Goal: Transaction & Acquisition: Purchase product/service

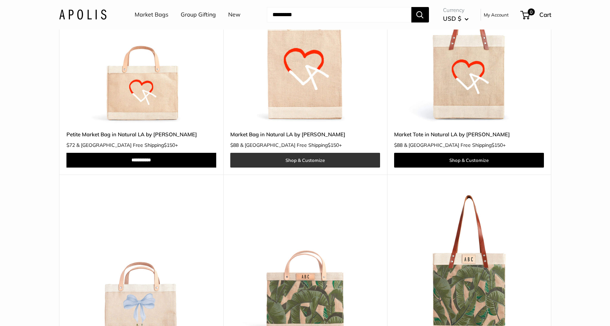
scroll to position [3058, 0]
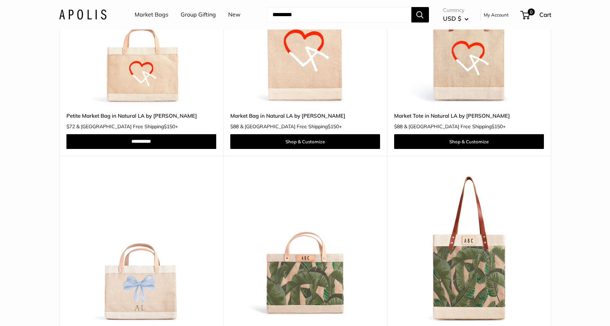
click at [203, 14] on link "Group Gifting" at bounding box center [198, 14] width 35 height 11
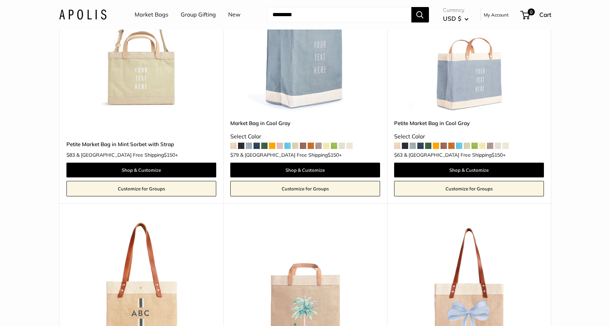
scroll to position [2917, 0]
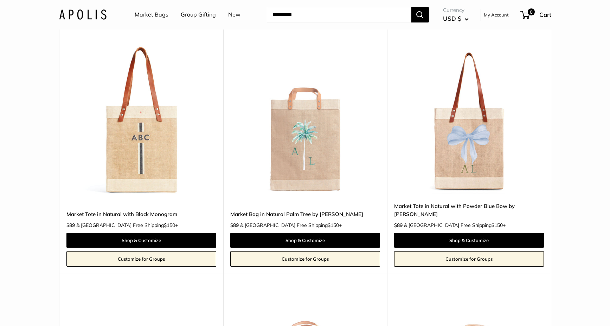
click at [0, 0] on img at bounding box center [0, 0] width 0 height 0
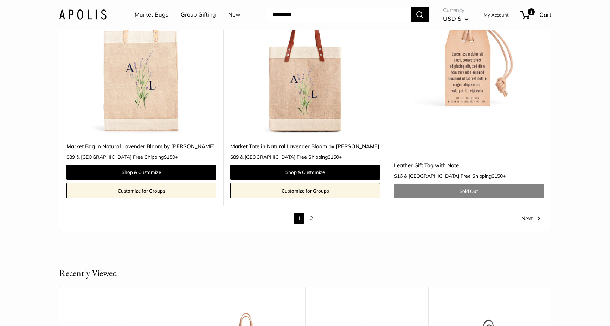
scroll to position [4077, 0]
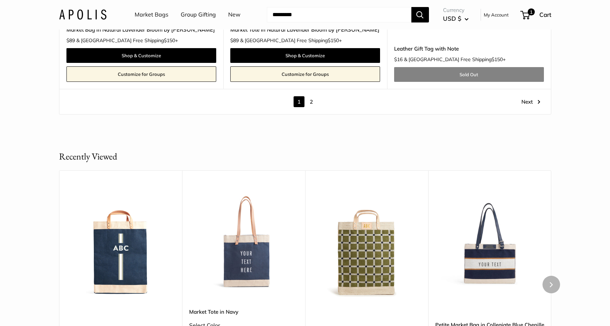
click at [0, 0] on img at bounding box center [0, 0] width 0 height 0
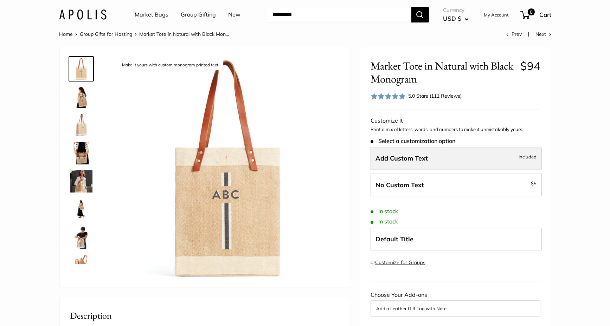
click at [435, 153] on label "Add Custom Text Included" at bounding box center [456, 158] width 172 height 23
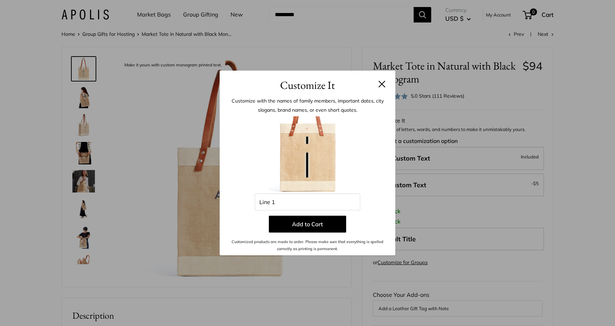
click at [313, 147] on img at bounding box center [307, 154] width 77 height 77
click at [284, 204] on input "Line 1" at bounding box center [307, 202] width 105 height 17
type input "**"
click at [319, 224] on button "Add to Cart" at bounding box center [307, 224] width 77 height 17
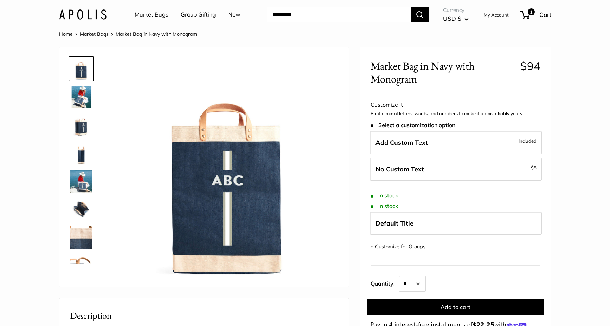
click at [401, 146] on span "Add Custom Text" at bounding box center [401, 142] width 52 height 8
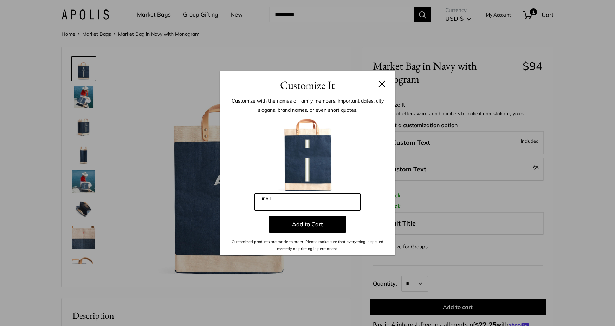
drag, startPoint x: 278, startPoint y: 207, endPoint x: 236, endPoint y: 206, distance: 42.6
click at [236, 206] on div "Enter 3 letters Line 1 Add to Cart Customized products are made to order. Pleas…" at bounding box center [307, 184] width 155 height 136
type input "**"
click at [384, 85] on button at bounding box center [382, 83] width 7 height 7
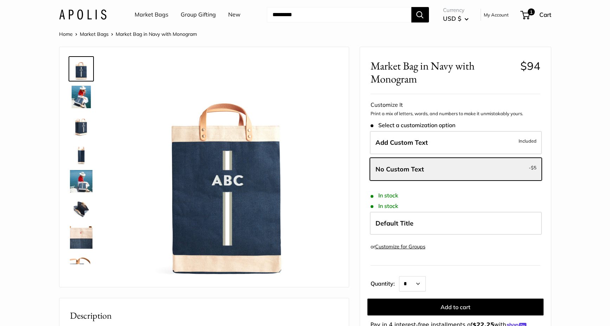
click at [82, 156] on img at bounding box center [81, 153] width 22 height 22
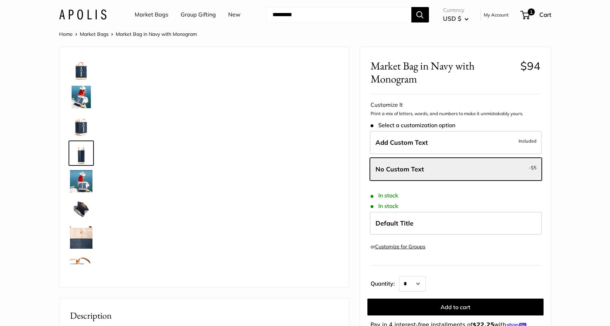
click at [82, 129] on img at bounding box center [81, 125] width 22 height 22
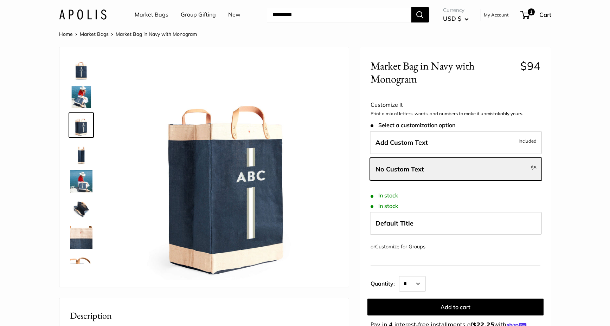
click at [93, 35] on link "Market Bags" at bounding box center [94, 34] width 29 height 6
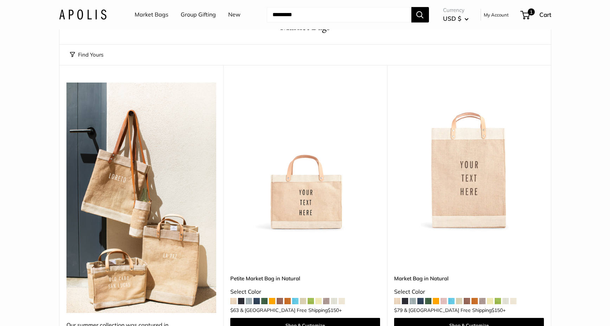
scroll to position [70, 0]
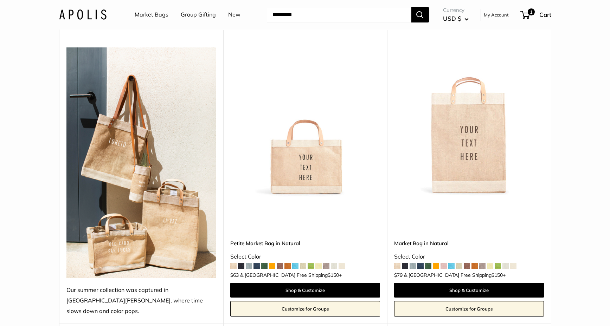
click at [0, 0] on img at bounding box center [0, 0] width 0 height 0
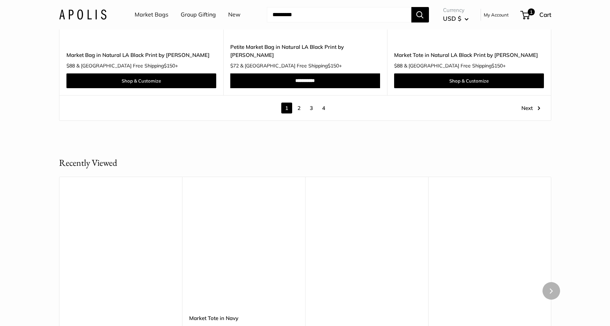
scroll to position [4148, 0]
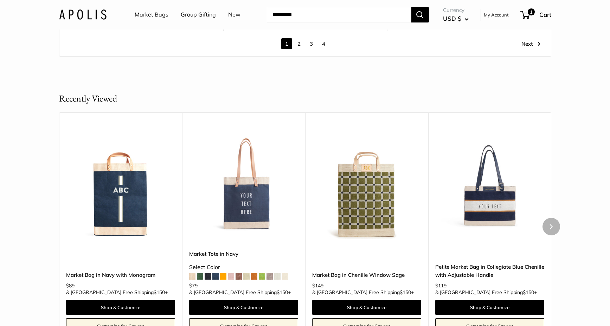
click at [0, 0] on img at bounding box center [0, 0] width 0 height 0
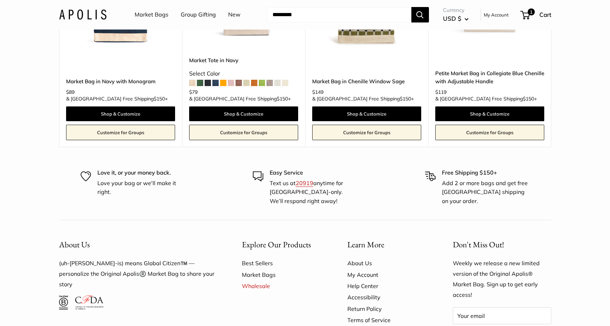
scroll to position [4215, 0]
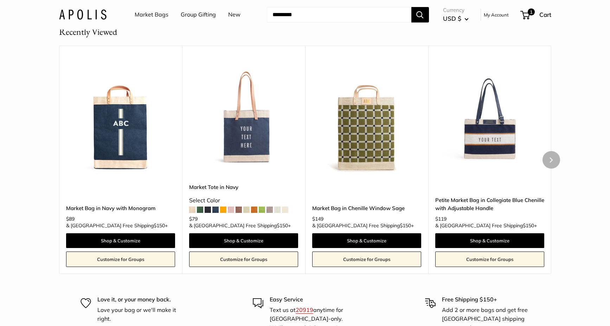
click at [0, 0] on img at bounding box center [0, 0] width 0 height 0
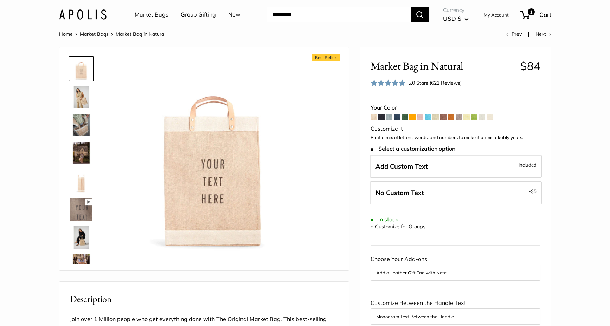
click at [79, 237] on img at bounding box center [81, 237] width 22 height 22
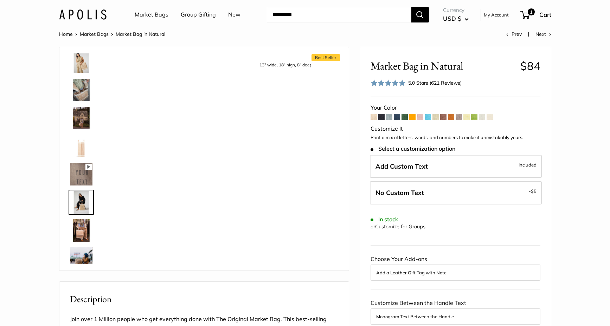
scroll to position [78, 0]
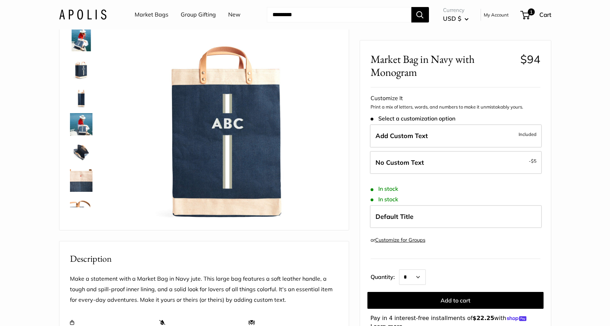
scroll to position [35, 0]
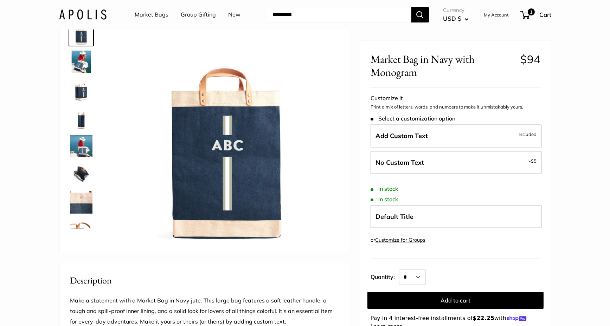
click at [76, 178] on img at bounding box center [81, 174] width 22 height 22
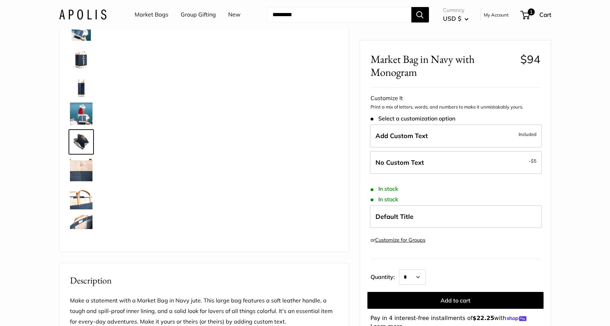
scroll to position [50, 0]
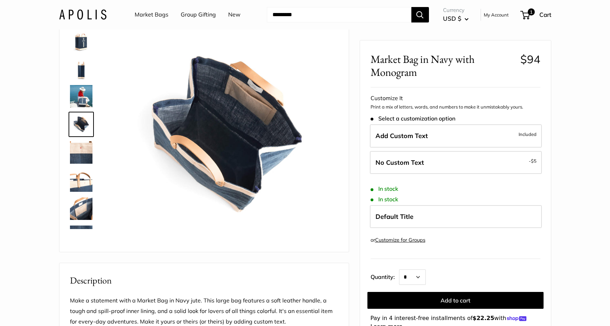
click at [82, 186] on img at bounding box center [81, 180] width 22 height 22
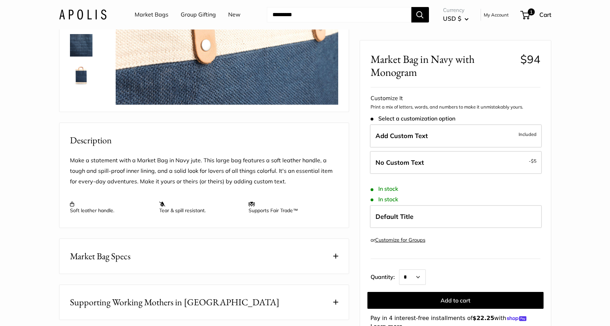
scroll to position [0, 0]
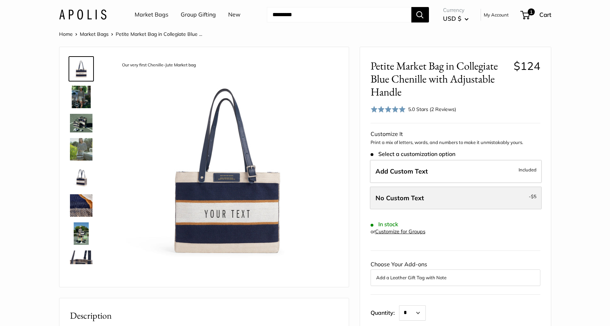
click at [420, 195] on span "No Custom Text" at bounding box center [399, 198] width 49 height 8
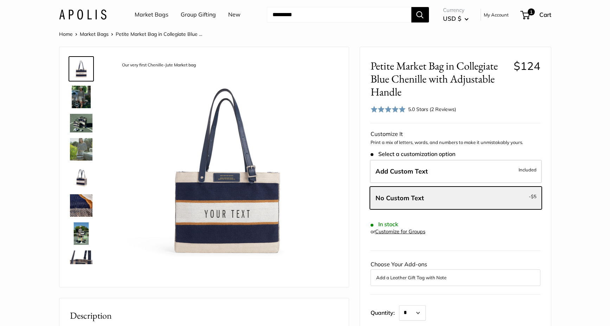
click at [83, 177] on img at bounding box center [81, 177] width 22 height 22
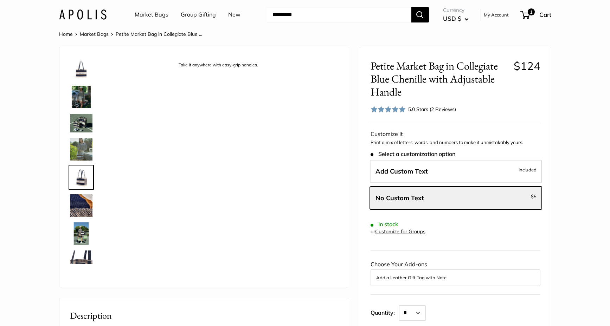
scroll to position [18, 0]
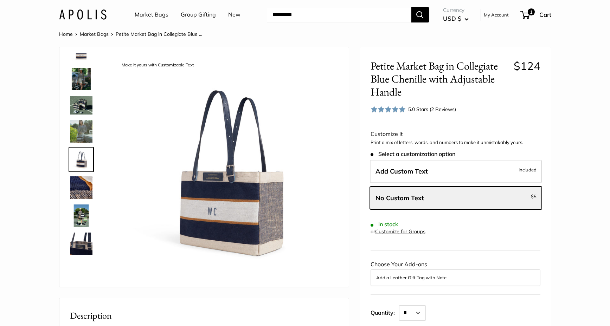
click at [79, 130] on img at bounding box center [81, 131] width 22 height 22
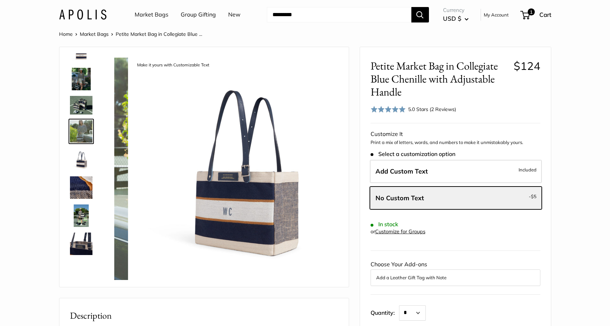
scroll to position [0, 0]
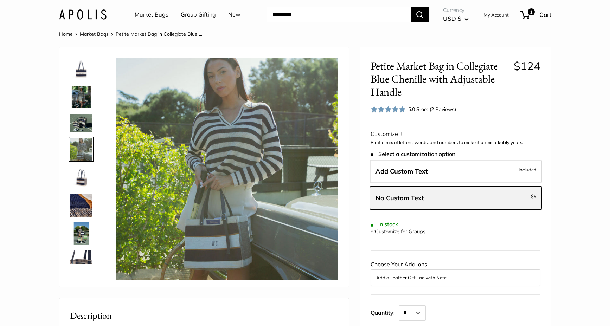
click at [418, 191] on label "No Custom Text - $5" at bounding box center [456, 198] width 172 height 23
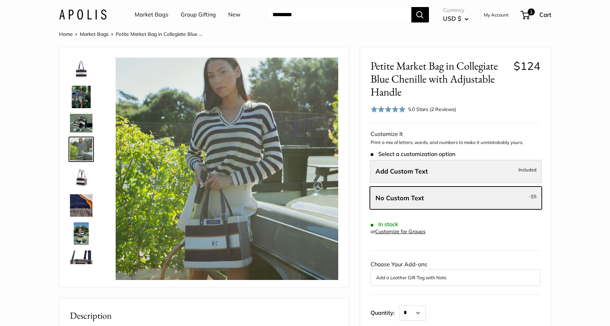
click at [414, 175] on span "Add Custom Text" at bounding box center [401, 171] width 52 height 8
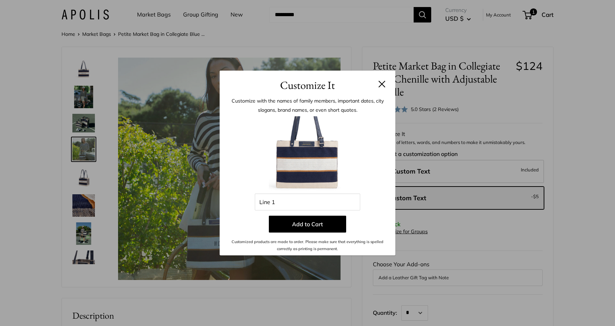
click at [324, 168] on img at bounding box center [307, 154] width 77 height 77
click at [296, 205] on input "Line 1" at bounding box center [307, 202] width 105 height 17
type input "***"
click at [364, 156] on div at bounding box center [307, 154] width 155 height 77
click at [384, 84] on button at bounding box center [382, 83] width 7 height 7
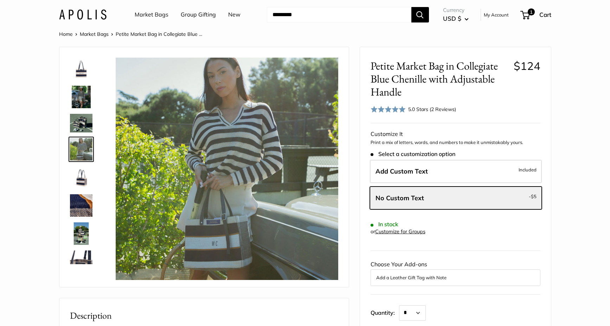
click at [74, 179] on img at bounding box center [81, 177] width 22 height 22
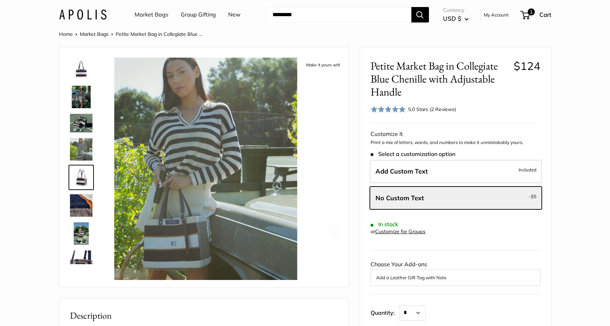
scroll to position [18, 0]
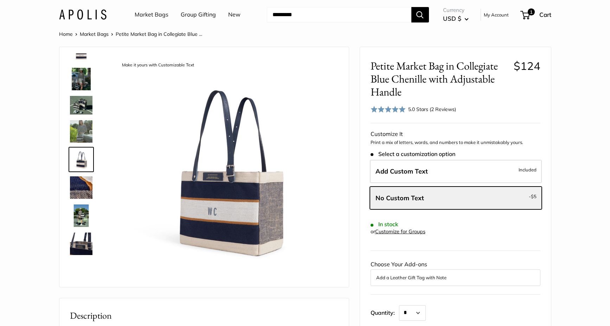
click at [73, 130] on img at bounding box center [81, 131] width 22 height 22
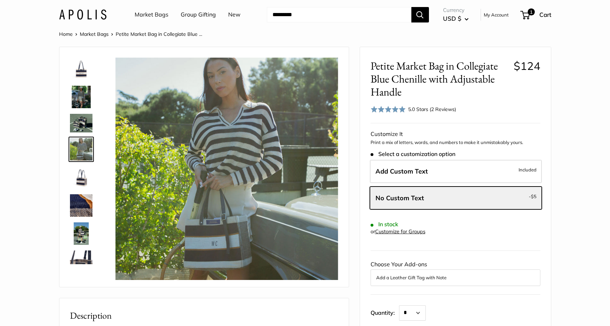
click at [74, 119] on img at bounding box center [81, 123] width 22 height 19
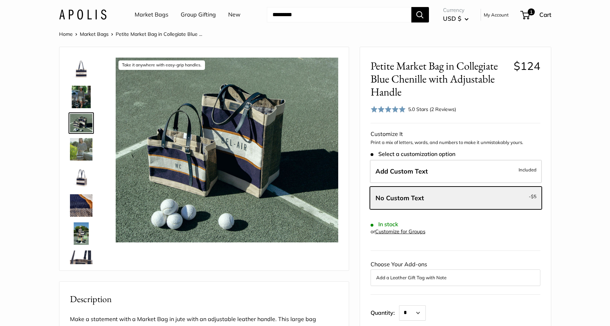
click at [74, 69] on img at bounding box center [81, 69] width 22 height 22
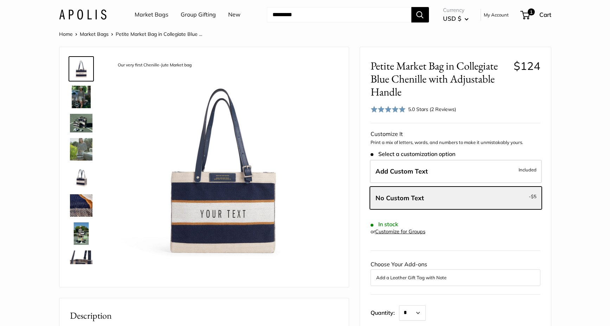
click at [80, 94] on img at bounding box center [81, 97] width 22 height 22
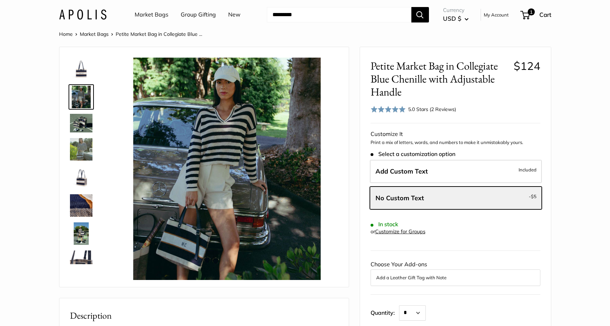
click at [85, 117] on img at bounding box center [81, 123] width 22 height 19
